Goal: Task Accomplishment & Management: Manage account settings

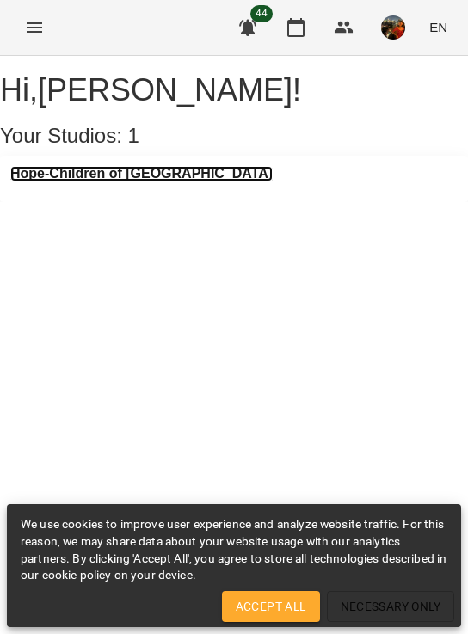
click at [119, 182] on h3 "Hope-Children of [GEOGRAPHIC_DATA]" at bounding box center [141, 173] width 262 height 15
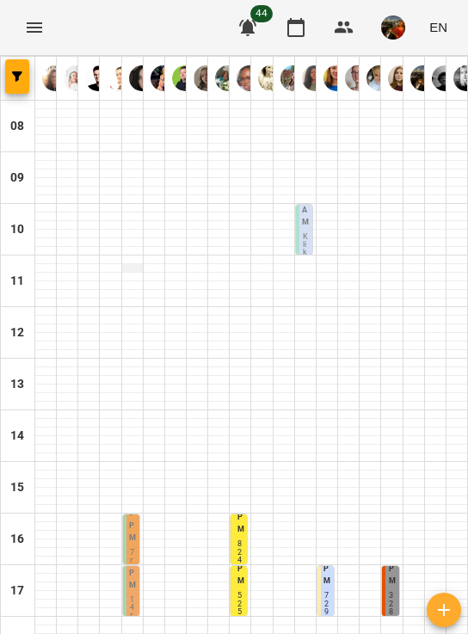
scroll to position [318, 0]
type input "**********"
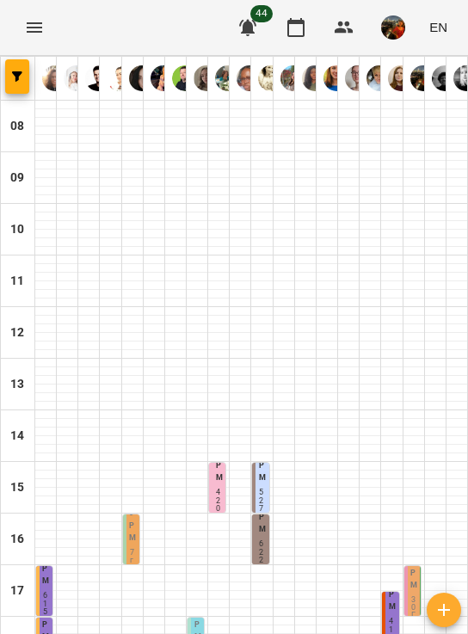
type input "**********"
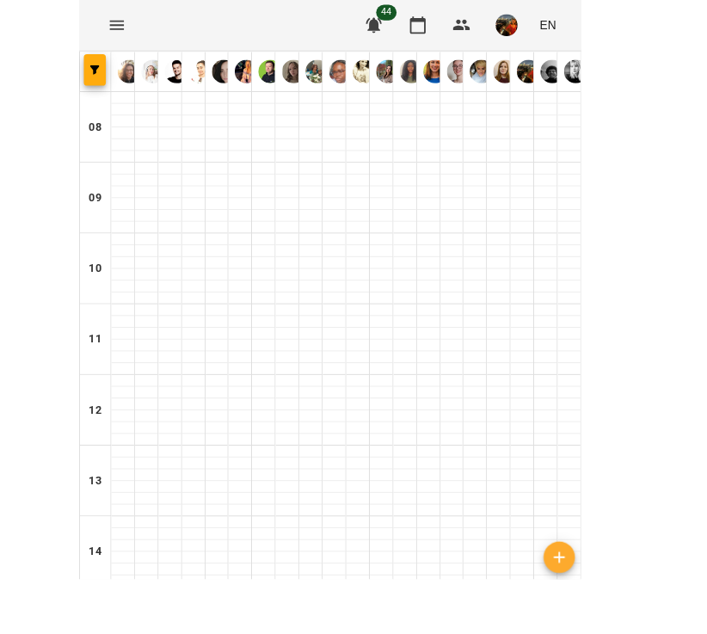
scroll to position [466, 0]
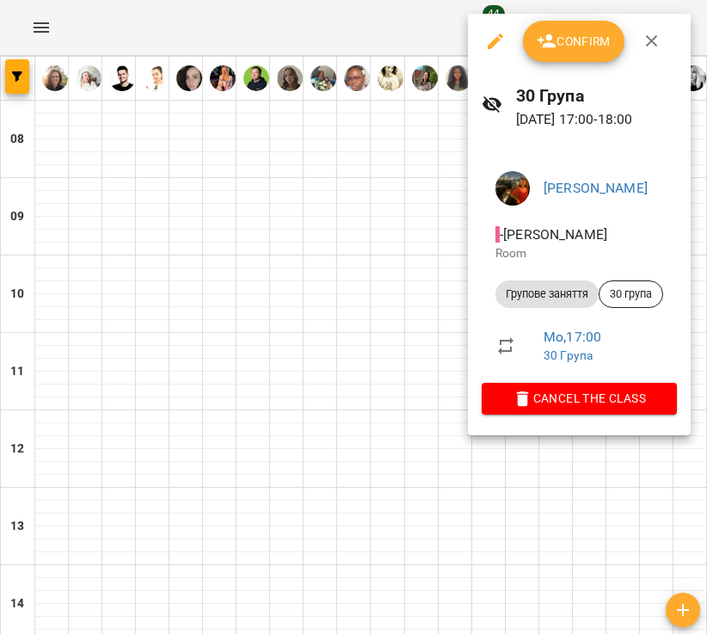
click at [467, 32] on span "Confirm" at bounding box center [574, 41] width 74 height 21
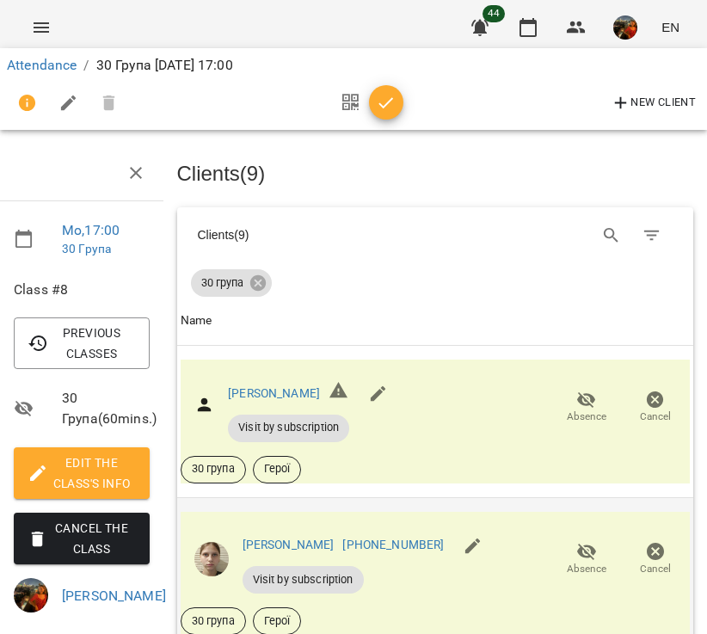
scroll to position [263, 7]
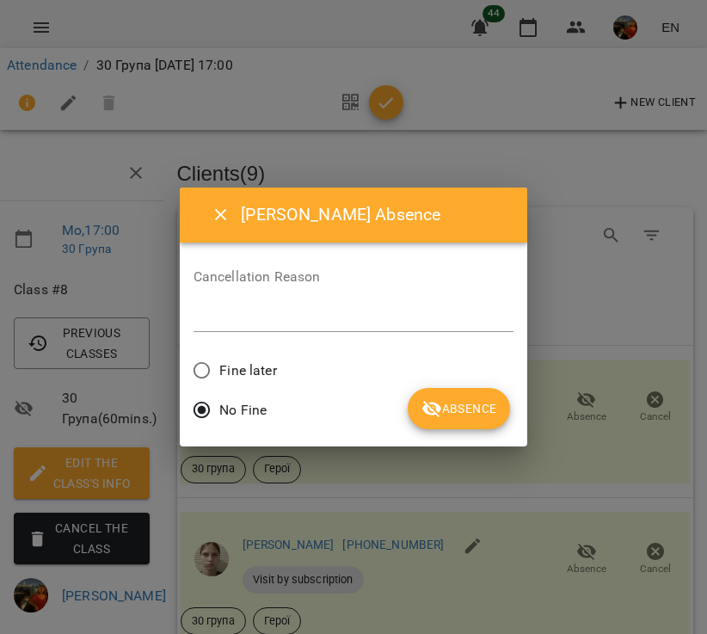
click at [454, 415] on span "Absence" at bounding box center [459, 408] width 75 height 21
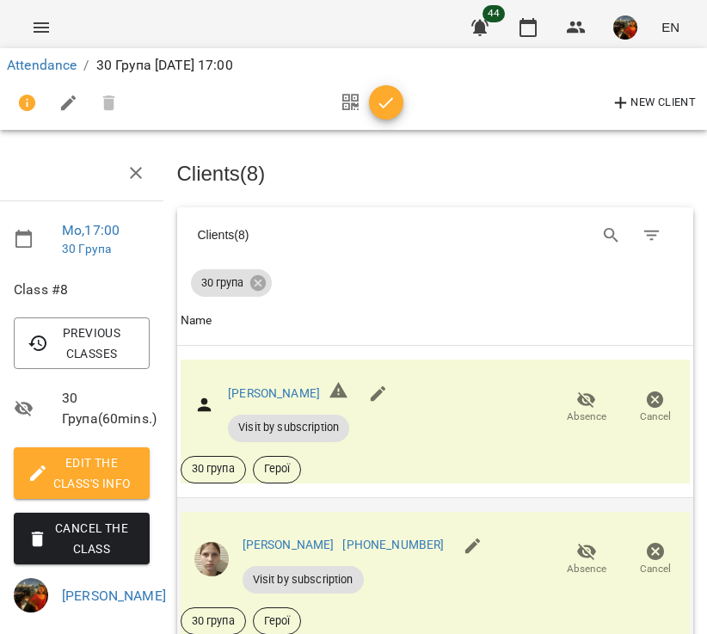
scroll to position [0, 7]
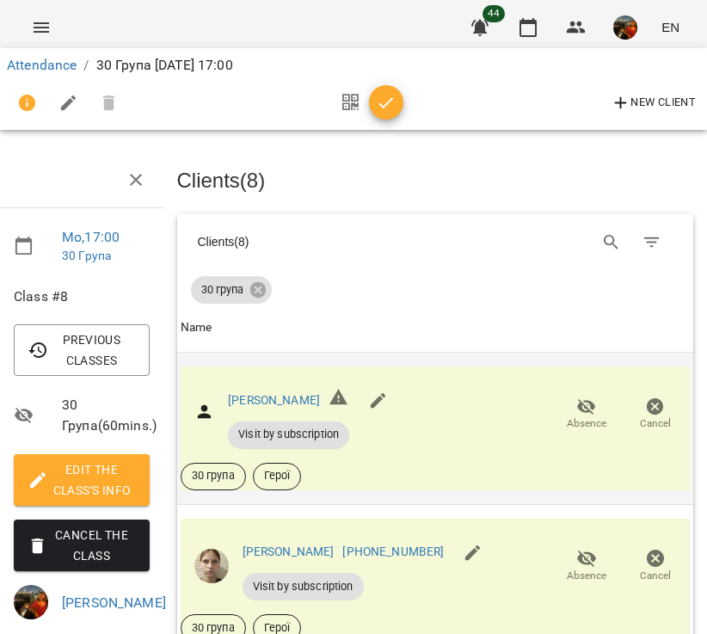
click at [467, 408] on icon "button" at bounding box center [586, 406] width 19 height 16
click at [467, 432] on div "Корнієнко Анастасія Visit by subscription Absence Cancel 30 група Герої" at bounding box center [436, 429] width 510 height 124
click at [389, 408] on icon "button" at bounding box center [378, 401] width 21 height 21
select select "**"
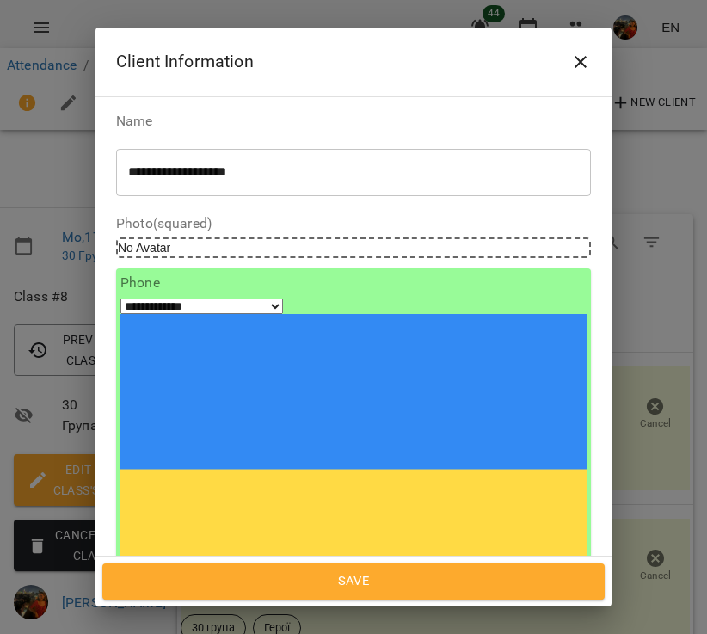
click at [467, 56] on button "Close" at bounding box center [580, 61] width 41 height 41
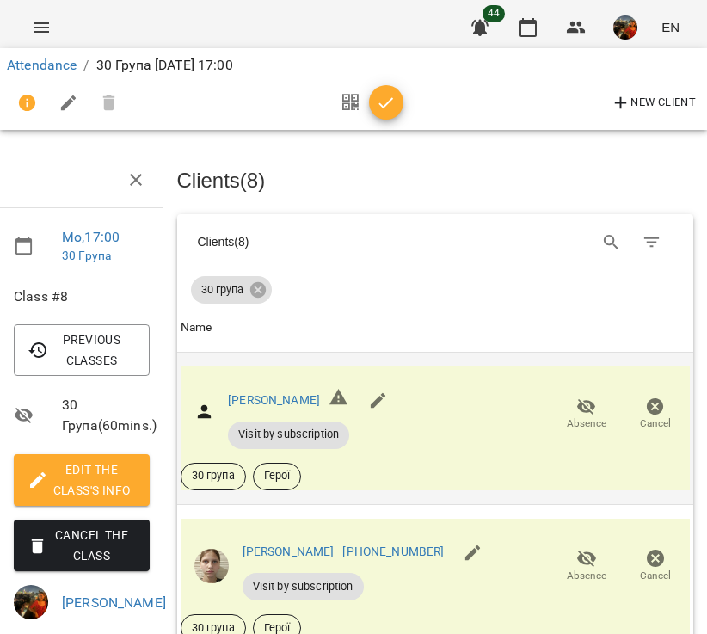
click at [467, 417] on span "Absence" at bounding box center [587, 424] width 40 height 15
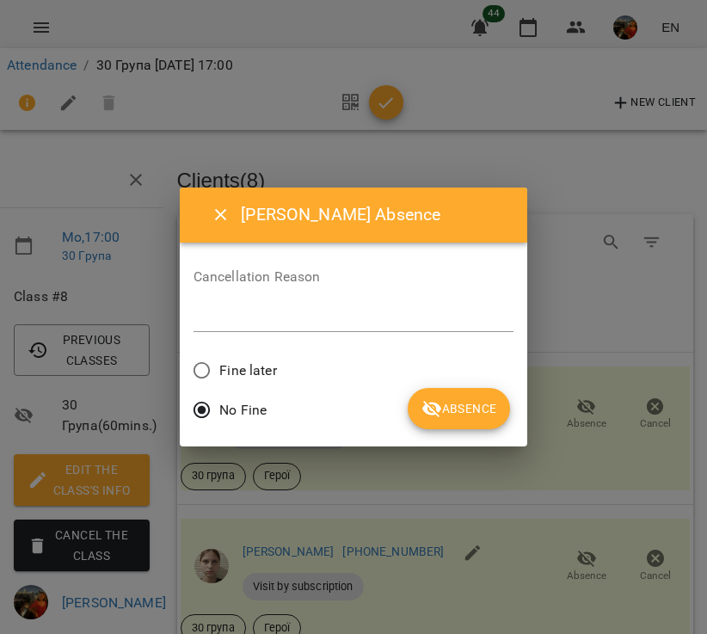
click at [467, 412] on span "Absence" at bounding box center [459, 408] width 75 height 21
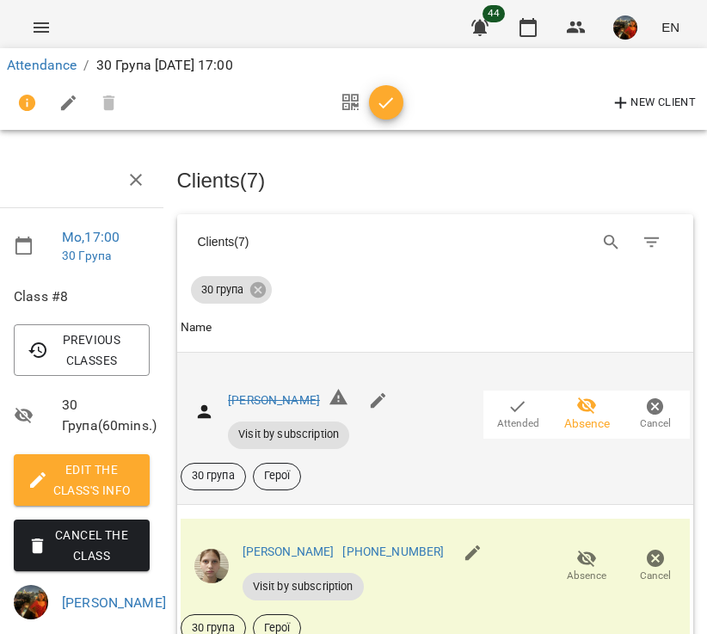
click at [467, 410] on span "Attended" at bounding box center [518, 414] width 48 height 34
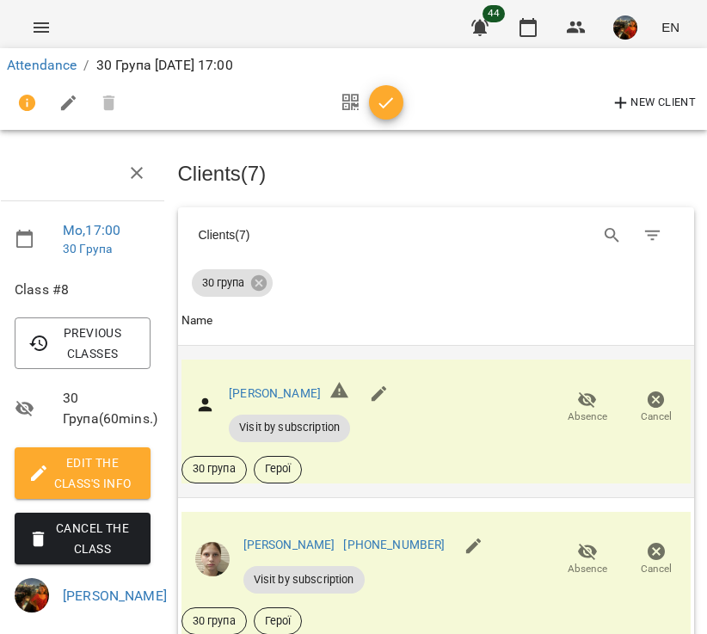
scroll to position [0, 6]
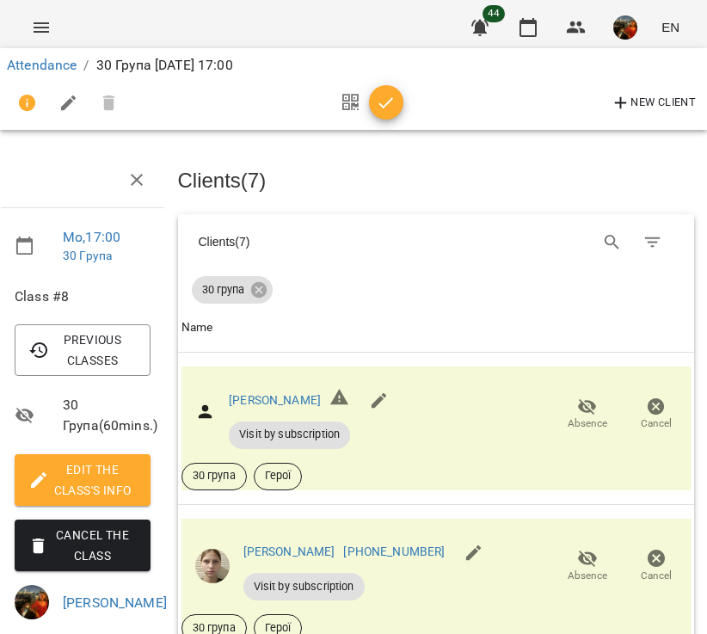
click at [389, 105] on icon "button" at bounding box center [386, 103] width 21 height 21
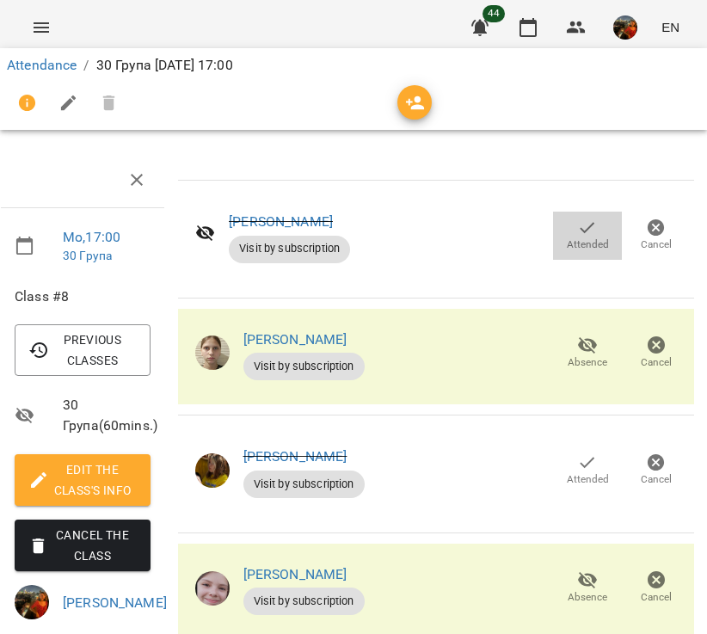
click at [467, 234] on icon "button" at bounding box center [587, 228] width 21 height 21
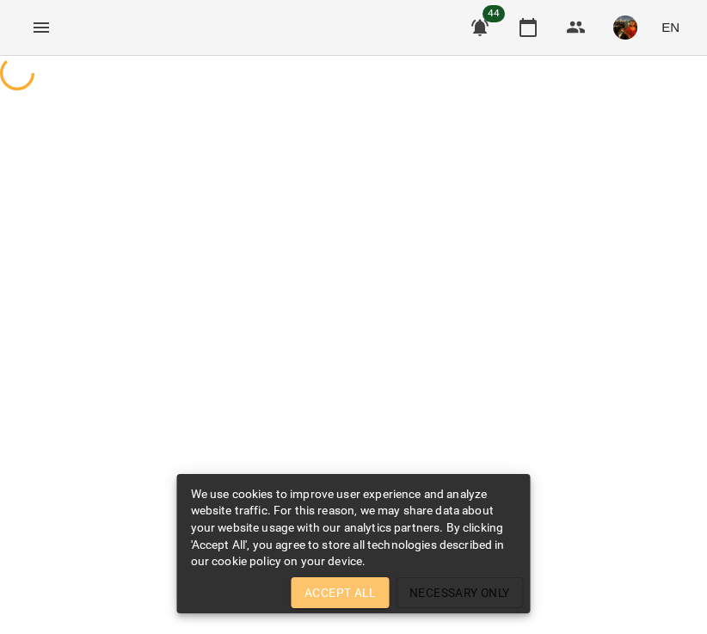
click at [321, 585] on span "Accept All" at bounding box center [340, 593] width 71 height 21
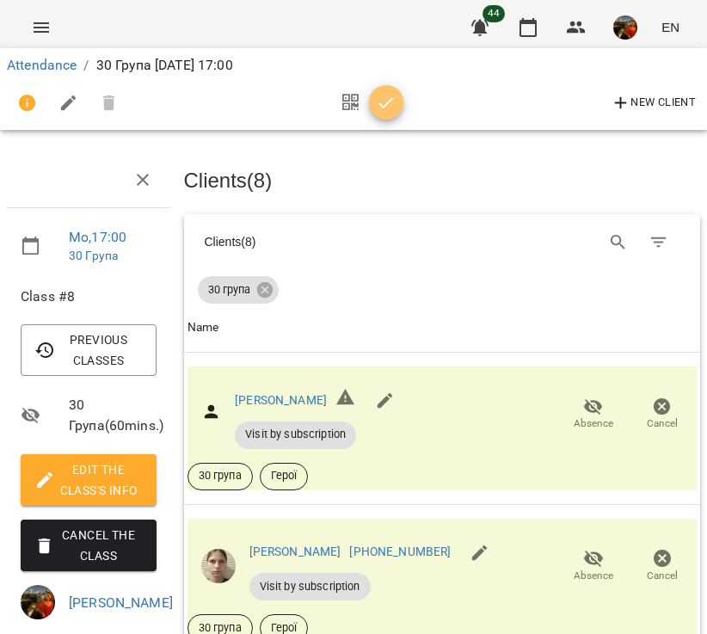
click at [400, 100] on span "button" at bounding box center [386, 103] width 34 height 21
